Goal: Task Accomplishment & Management: Complete application form

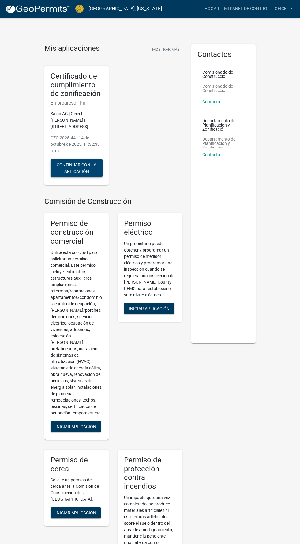
click at [86, 174] on font "Continuar con la aplicación" at bounding box center [77, 168] width 40 height 12
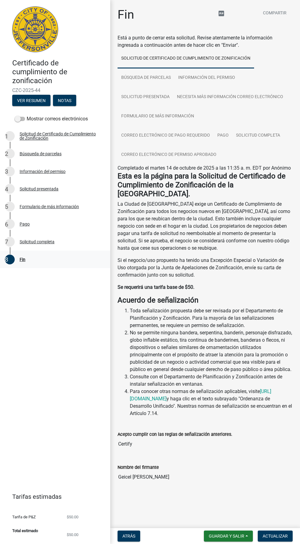
click at [17, 256] on font "8" at bounding box center [11, 259] width 13 height 7
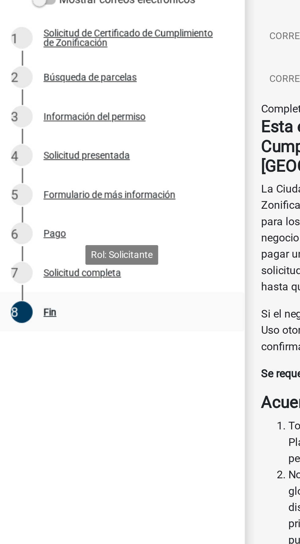
click at [14, 256] on font "8" at bounding box center [11, 259] width 13 height 7
click at [15, 256] on font "8" at bounding box center [11, 259] width 13 height 7
click at [24, 239] on font "Solicitud completa" at bounding box center [37, 241] width 35 height 5
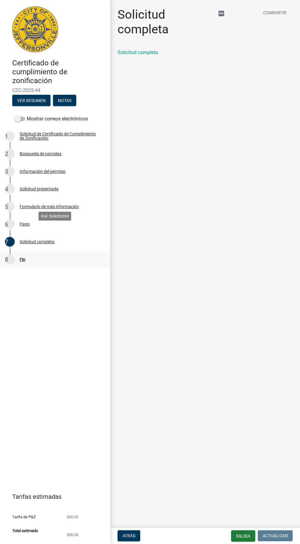
click at [13, 256] on font "8" at bounding box center [11, 259] width 13 height 7
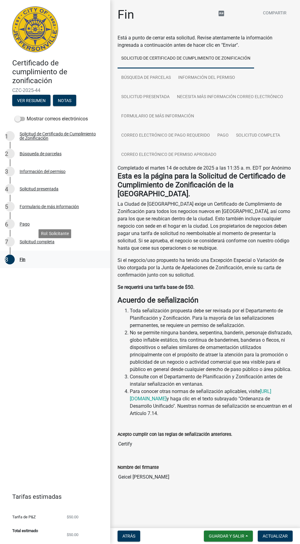
scroll to position [1, 0]
click at [11, 256] on font "8" at bounding box center [11, 259] width 13 height 7
click at [41, 186] on font "Solicitud presentada" at bounding box center [39, 188] width 39 height 5
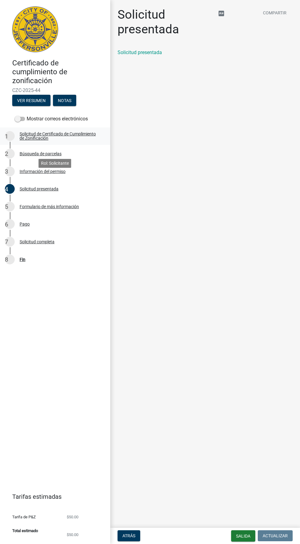
click at [50, 131] on font "Solicitud de Certificado de Cumplimiento de Zonificación" at bounding box center [58, 135] width 76 height 9
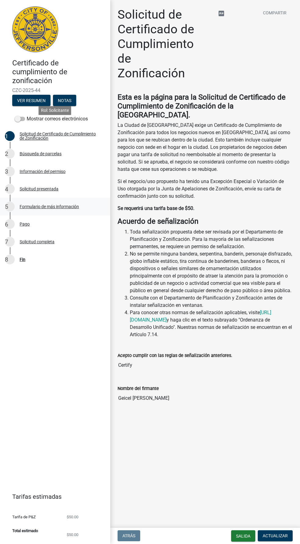
click at [37, 204] on font "Formulario de más información" at bounding box center [49, 206] width 59 height 5
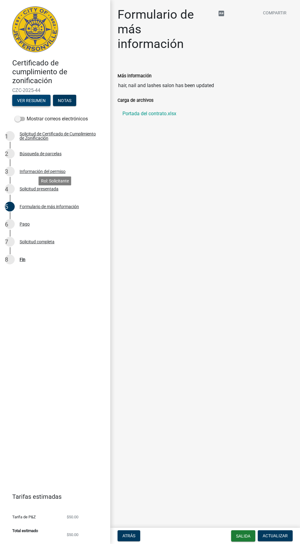
click at [29, 98] on font "Ver resumen" at bounding box center [31, 100] width 28 height 5
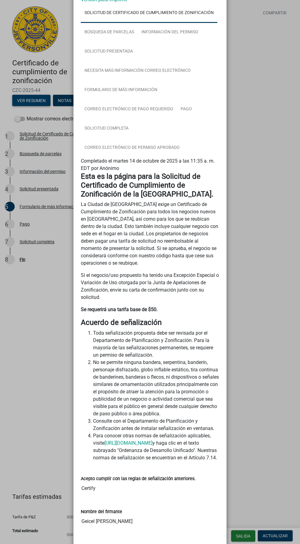
scroll to position [88, 0]
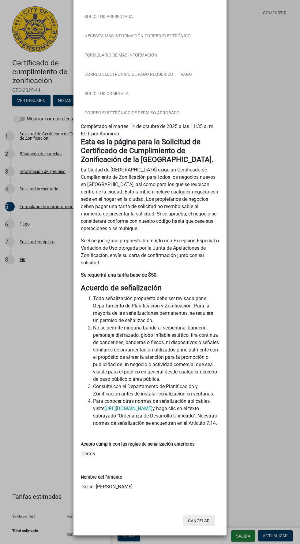
click at [203, 523] on font "Cancelar" at bounding box center [199, 520] width 22 height 5
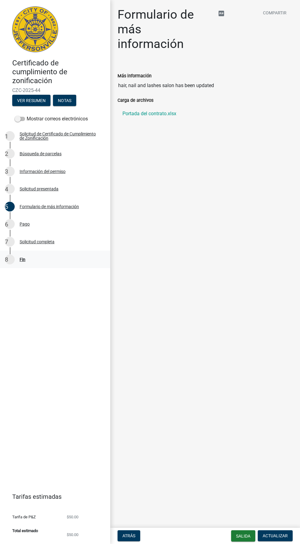
click at [12, 256] on font "8" at bounding box center [11, 259] width 13 height 7
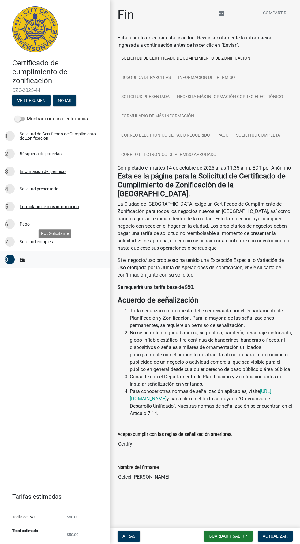
click at [17, 258] on link "8 Fin" at bounding box center [55, 260] width 110 height 18
click at [235, 536] on font "Guardar y salir" at bounding box center [225, 536] width 35 height 5
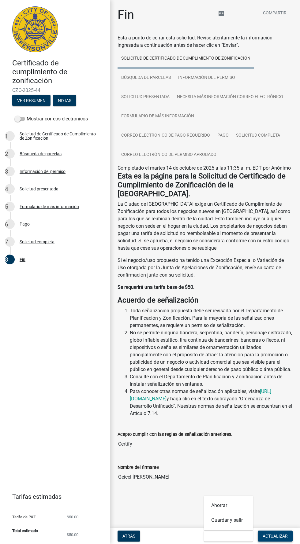
click at [276, 536] on font "Actualizar" at bounding box center [274, 536] width 25 height 5
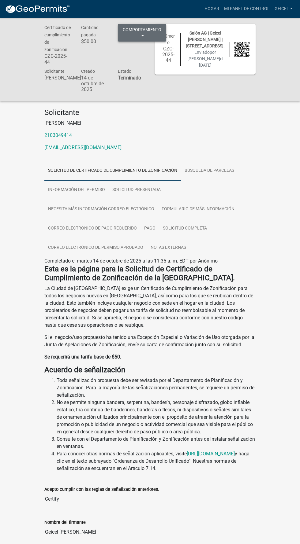
click at [142, 36] on button "Comportamiento" at bounding box center [142, 33] width 48 height 18
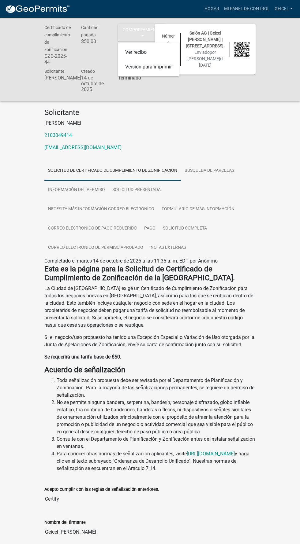
click at [248, 137] on p "2103049414" at bounding box center [149, 135] width 211 height 7
click at [287, 12] on link "Geicel" at bounding box center [283, 9] width 23 height 12
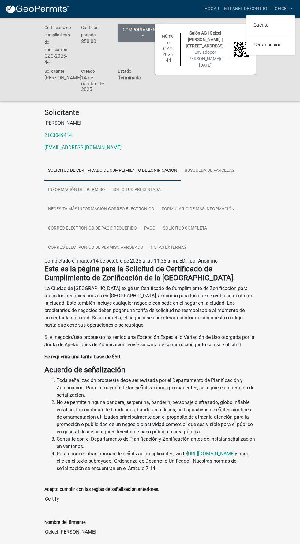
click at [267, 95] on div "Certificado de cumplimiento de zonificación CZC-2025-44 Cantidad pagada $50.00 …" at bounding box center [150, 59] width 300 height 83
click at [247, 8] on font "Mi panel de control" at bounding box center [247, 8] width 46 height 5
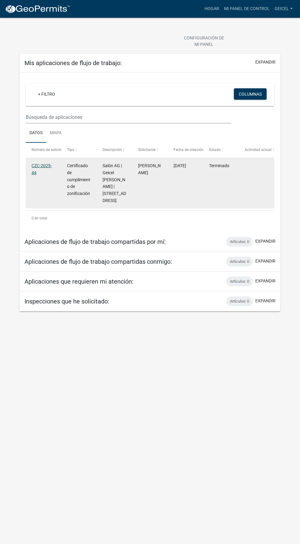
click at [41, 168] on font "CZC-2025-44" at bounding box center [41, 169] width 20 height 12
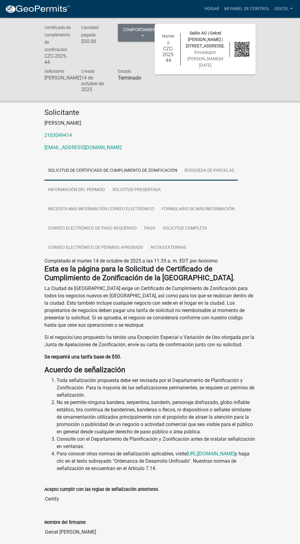
click at [208, 163] on link "Búsqueda de parcelas" at bounding box center [209, 171] width 57 height 20
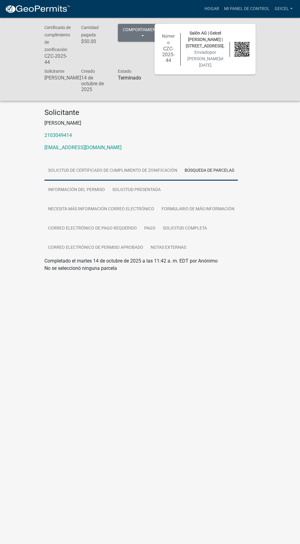
click at [135, 162] on link "Solicitud de Certificado de Cumplimiento de Zonificación" at bounding box center [112, 171] width 136 height 20
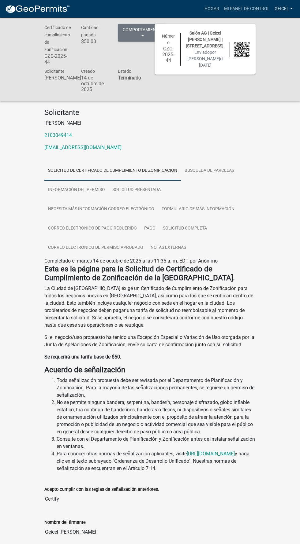
click at [287, 11] on link "Geicel" at bounding box center [283, 9] width 23 height 12
click at [278, 27] on link "Cuenta" at bounding box center [270, 25] width 49 height 15
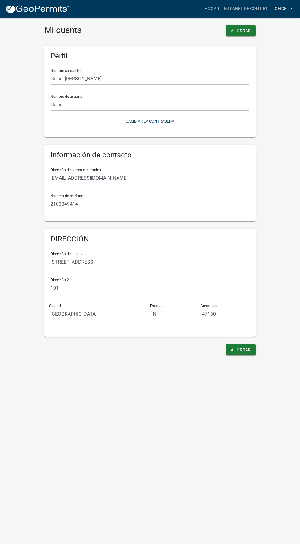
click at [291, 8] on link "Geicel" at bounding box center [283, 9] width 23 height 12
click at [283, 46] on link "Cerrar sesión" at bounding box center [270, 45] width 49 height 15
